Goal: Book appointment/travel/reservation

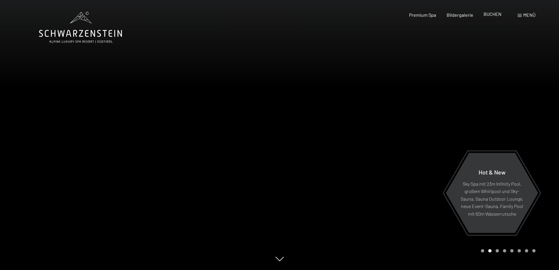
click at [496, 15] on span "BUCHEN" at bounding box center [493, 14] width 18 height 6
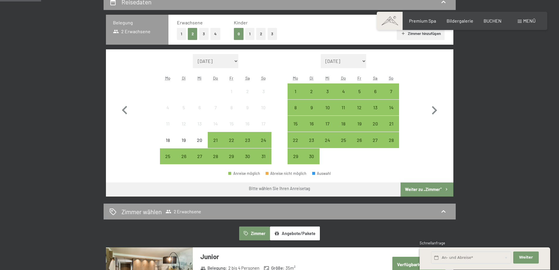
scroll to position [147, 0]
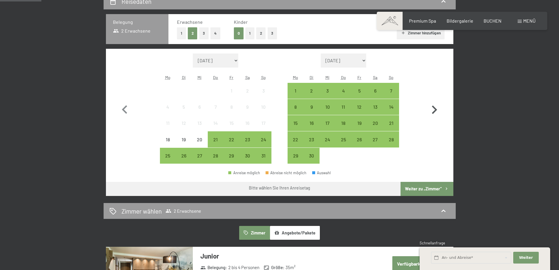
click at [435, 110] on icon "button" at bounding box center [434, 109] width 5 height 9
select select "[DATE]"
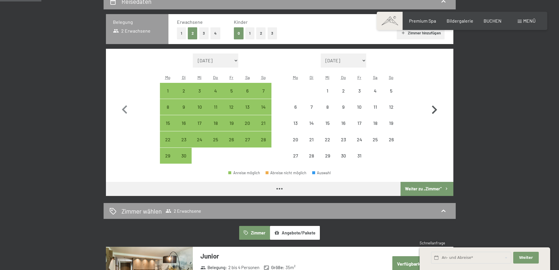
select select "[DATE]"
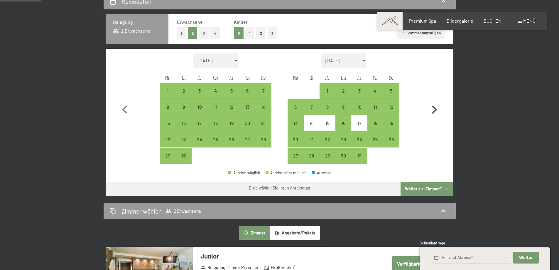
click at [436, 109] on icon "button" at bounding box center [434, 109] width 5 height 9
select select "[DATE]"
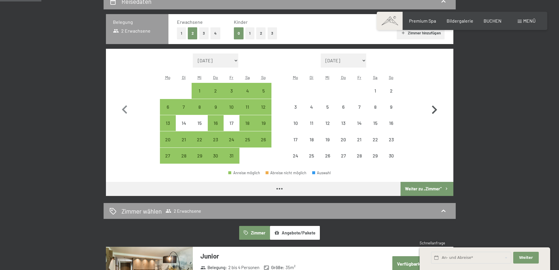
select select "[DATE]"
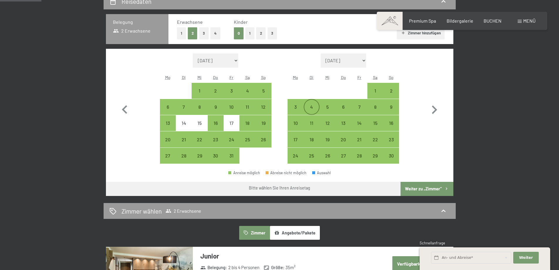
click at [316, 107] on div "4" at bounding box center [311, 112] width 15 height 15
select select "[DATE]"
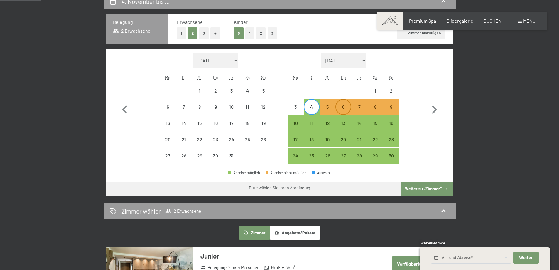
click at [342, 107] on div "6" at bounding box center [343, 112] width 15 height 15
select select "[DATE]"
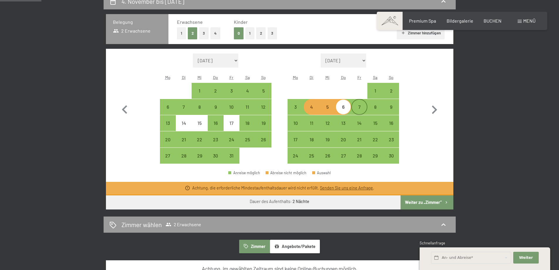
click at [356, 106] on div "7" at bounding box center [359, 112] width 15 height 15
select select "[DATE]"
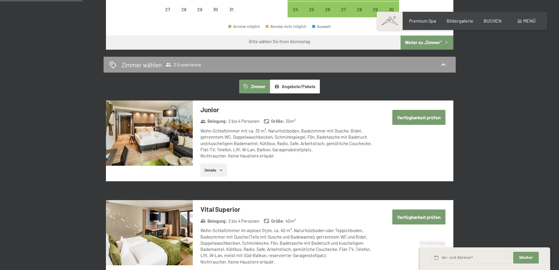
scroll to position [294, 0]
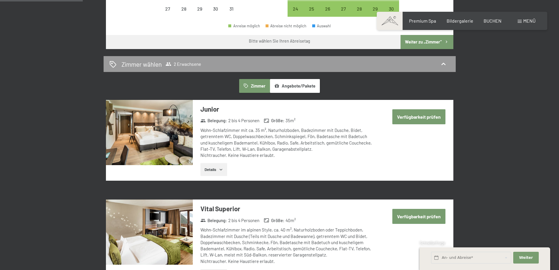
click at [421, 117] on button "Verfügbarkeit prüfen" at bounding box center [419, 116] width 53 height 15
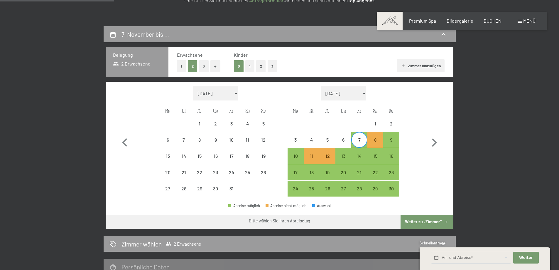
scroll to position [111, 0]
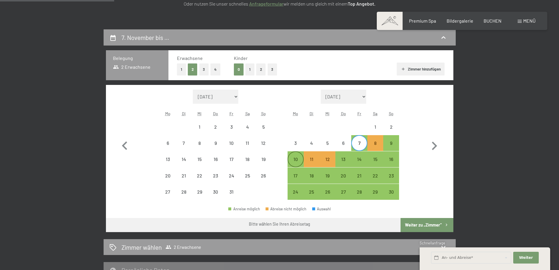
click at [300, 158] on div "10" at bounding box center [295, 164] width 15 height 15
select select "[DATE]"
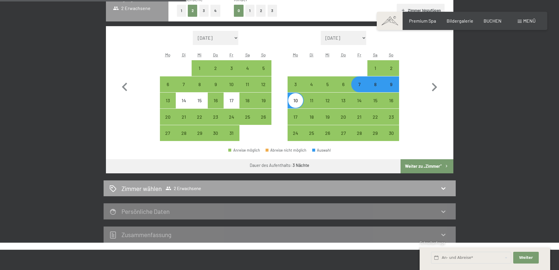
scroll to position [199, 0]
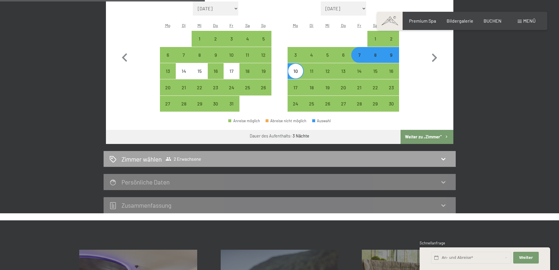
click at [442, 158] on icon at bounding box center [444, 159] width 4 height 2
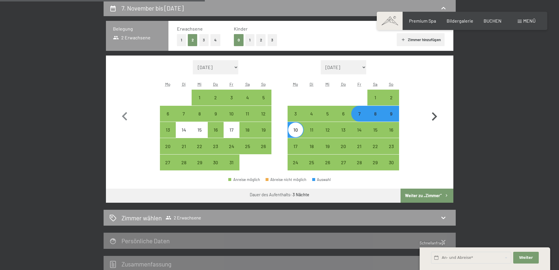
select select "[DATE]"
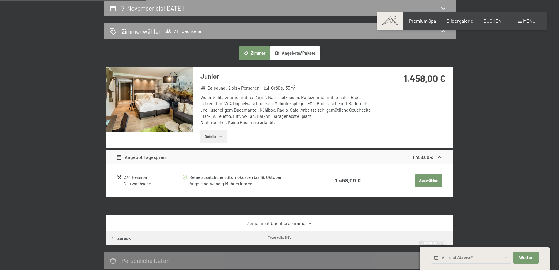
click at [428, 180] on button "Auswählen" at bounding box center [428, 180] width 27 height 13
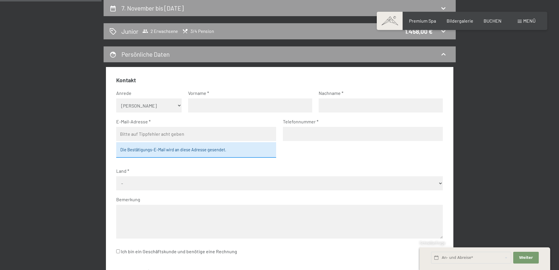
scroll to position [0, 0]
